Goal: Task Accomplishment & Management: Manage account settings

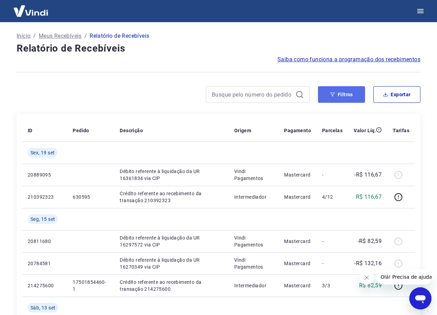
click at [348, 89] on button "Filtros" at bounding box center [341, 94] width 47 height 17
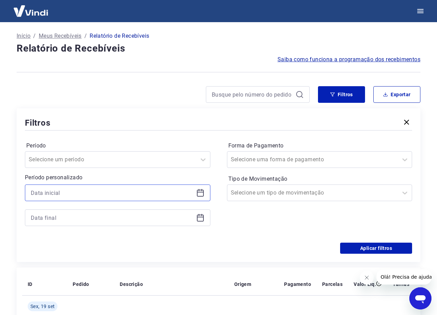
click at [148, 193] on input at bounding box center [112, 192] width 163 height 10
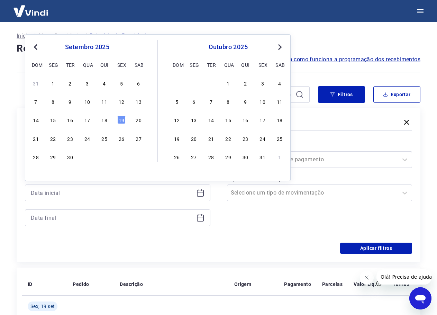
click at [36, 48] on span "Previous Month" at bounding box center [36, 47] width 0 height 8
click at [33, 45] on button "Previous Month" at bounding box center [35, 47] width 8 height 8
click at [71, 83] on div "1" at bounding box center [70, 83] width 8 height 8
type input "01/07/2025"
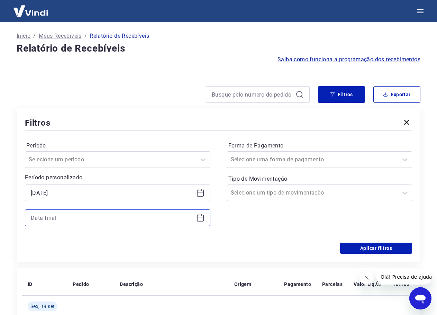
click at [124, 215] on input at bounding box center [112, 217] width 163 height 10
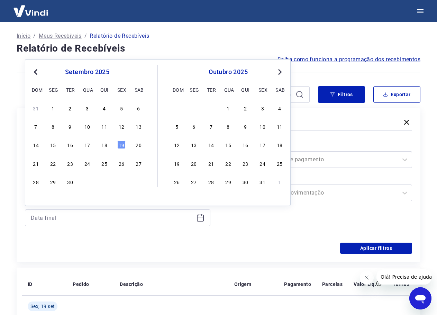
click at [282, 69] on button "Next Month" at bounding box center [280, 72] width 8 height 8
click at [40, 73] on div "outubro 2025" at bounding box center [87, 72] width 113 height 8
click at [36, 71] on span "Previous Month" at bounding box center [36, 72] width 0 height 8
click at [123, 146] on div "19" at bounding box center [121, 144] width 8 height 8
type input "19/09/2025"
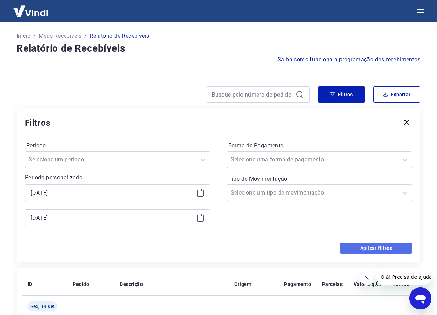
click at [360, 247] on button "Aplicar filtros" at bounding box center [376, 247] width 72 height 11
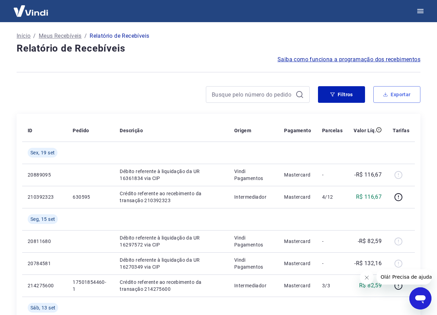
click at [405, 89] on button "Exportar" at bounding box center [396, 94] width 47 height 17
type input "01/07/2025"
type input "19/09/2025"
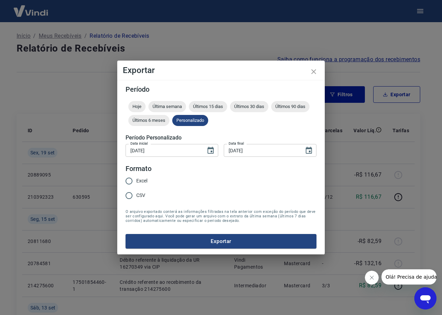
click at [138, 182] on span "Excel" at bounding box center [141, 180] width 11 height 7
click at [136, 182] on input "Excel" at bounding box center [129, 181] width 15 height 15
radio input "true"
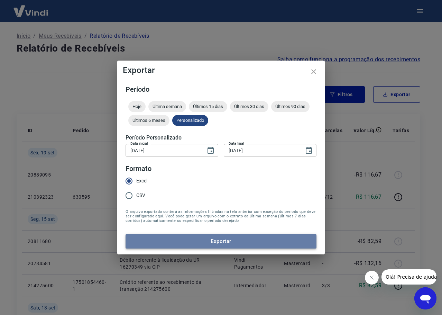
click at [228, 242] on button "Exportar" at bounding box center [221, 241] width 191 height 15
